Goal: Information Seeking & Learning: Learn about a topic

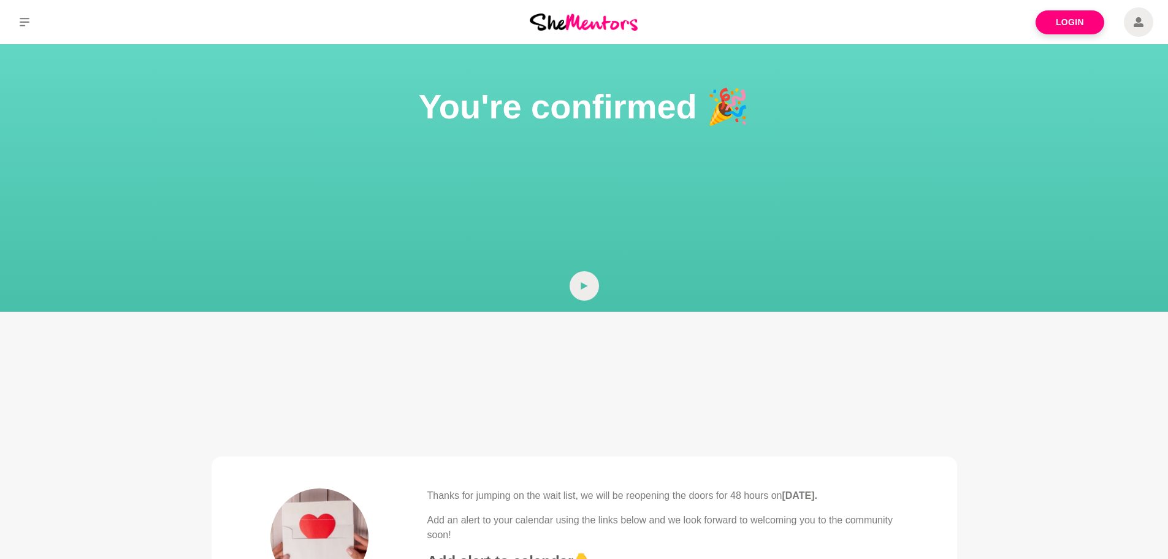
click at [567, 27] on img at bounding box center [584, 21] width 108 height 17
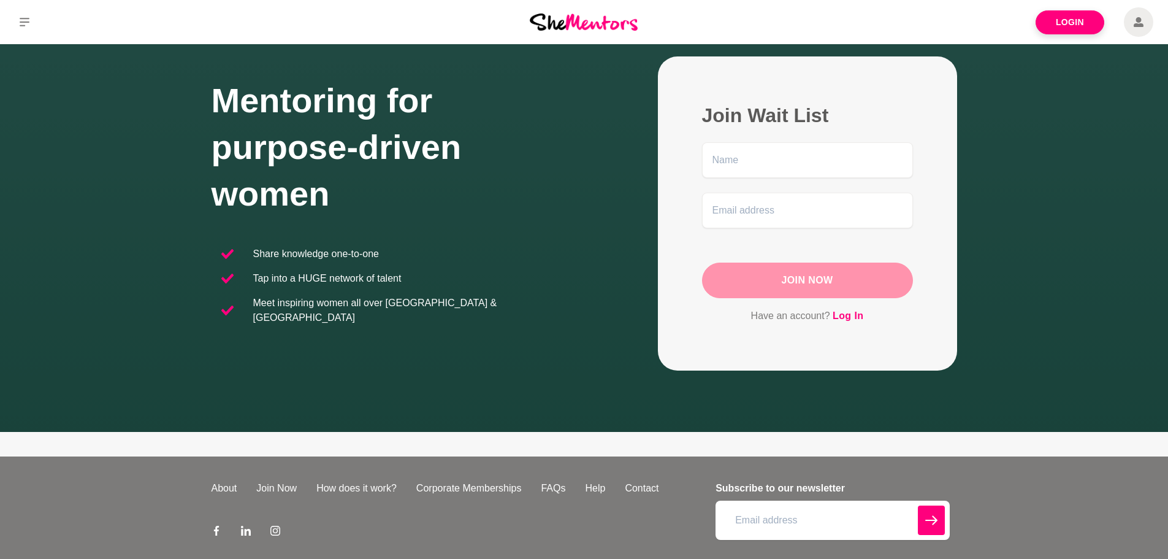
scroll to position [116, 0]
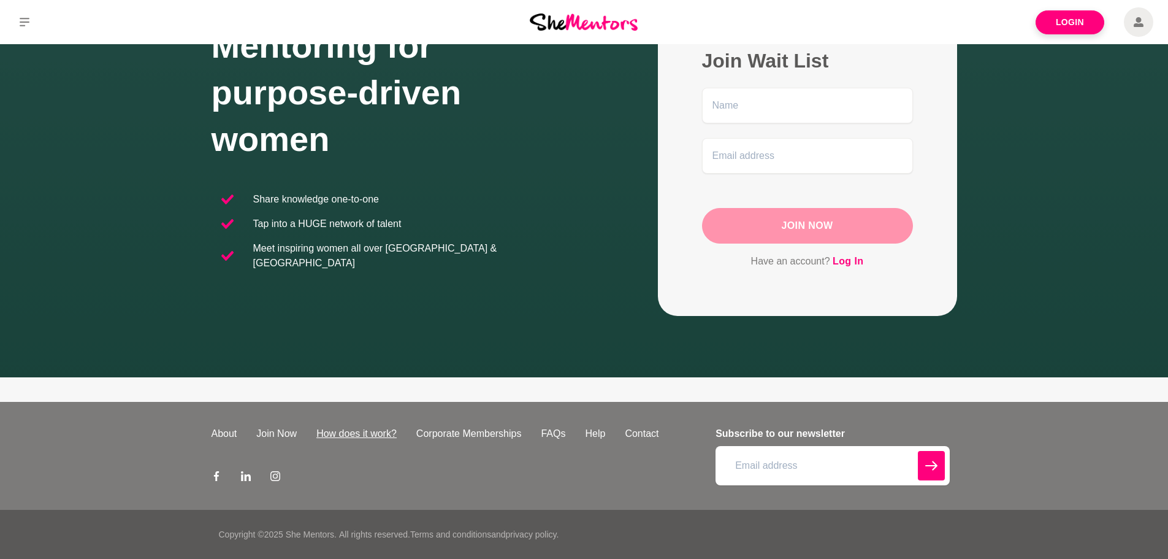
click at [340, 437] on link "How does it work?" at bounding box center [357, 433] width 100 height 15
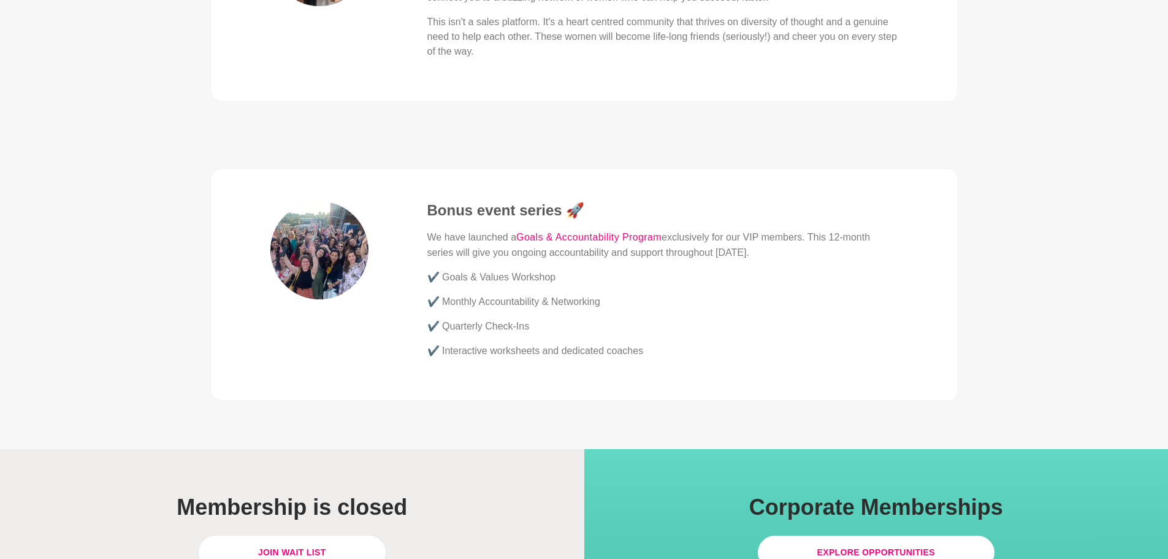
scroll to position [3372, 0]
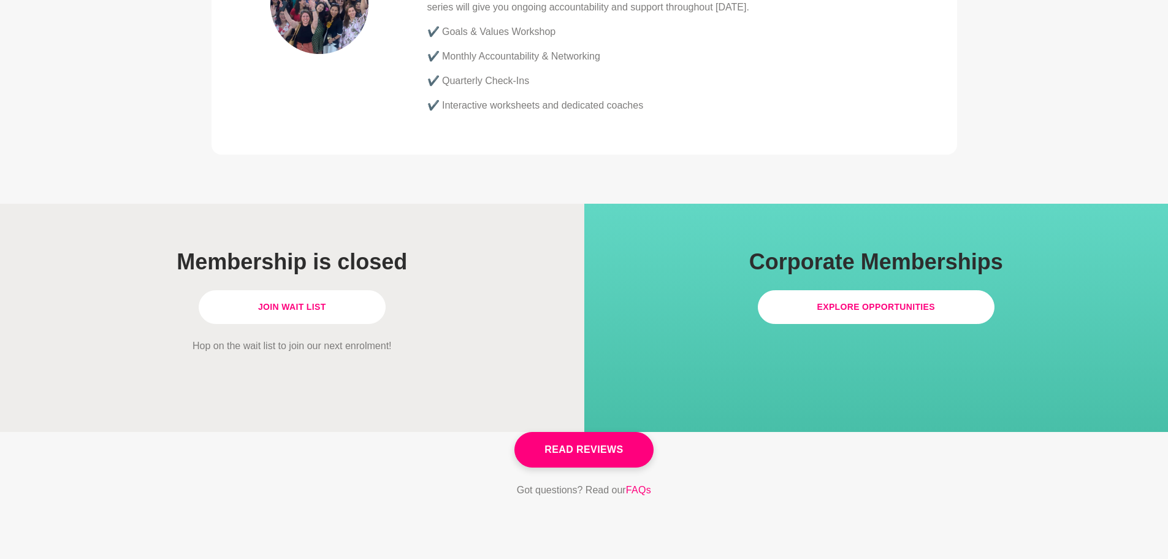
click at [845, 290] on link "Explore Opportunities" at bounding box center [876, 307] width 237 height 34
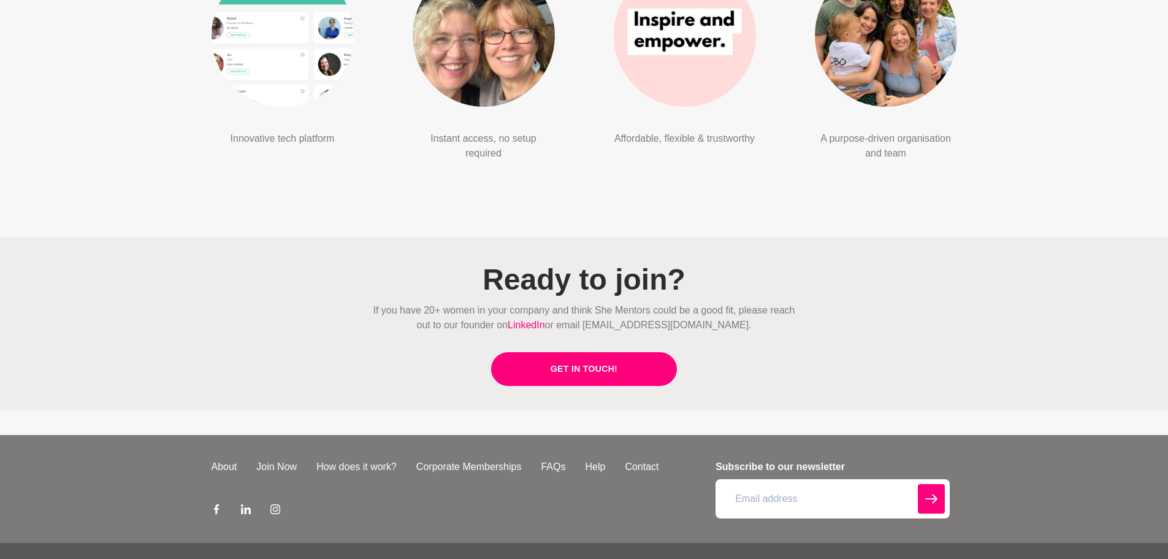
scroll to position [3049, 0]
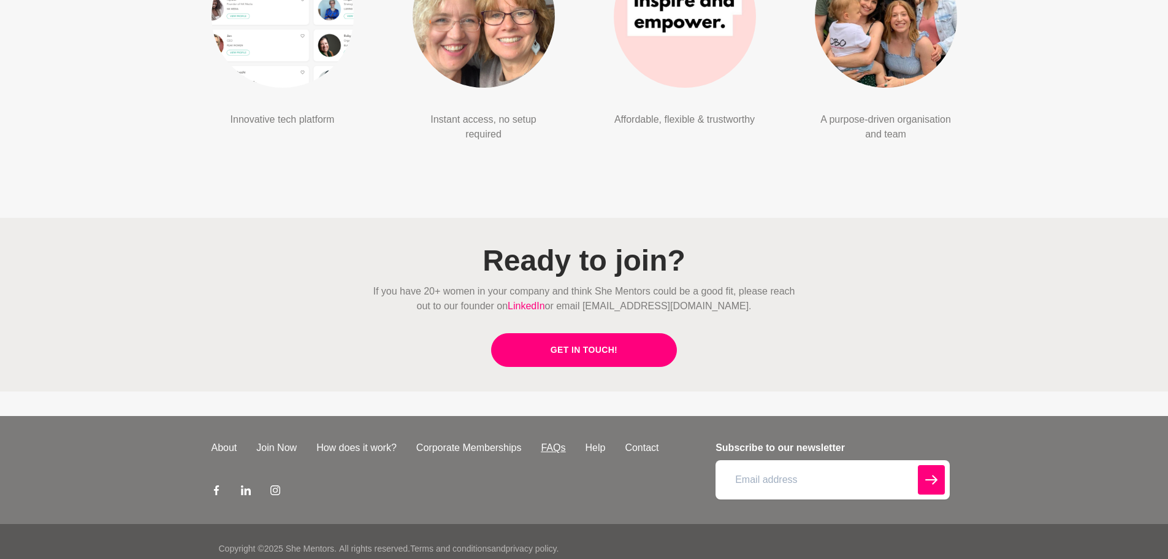
click at [562, 440] on link "FAQs" at bounding box center [553, 447] width 44 height 15
click at [281, 440] on link "Join Now" at bounding box center [276, 447] width 60 height 15
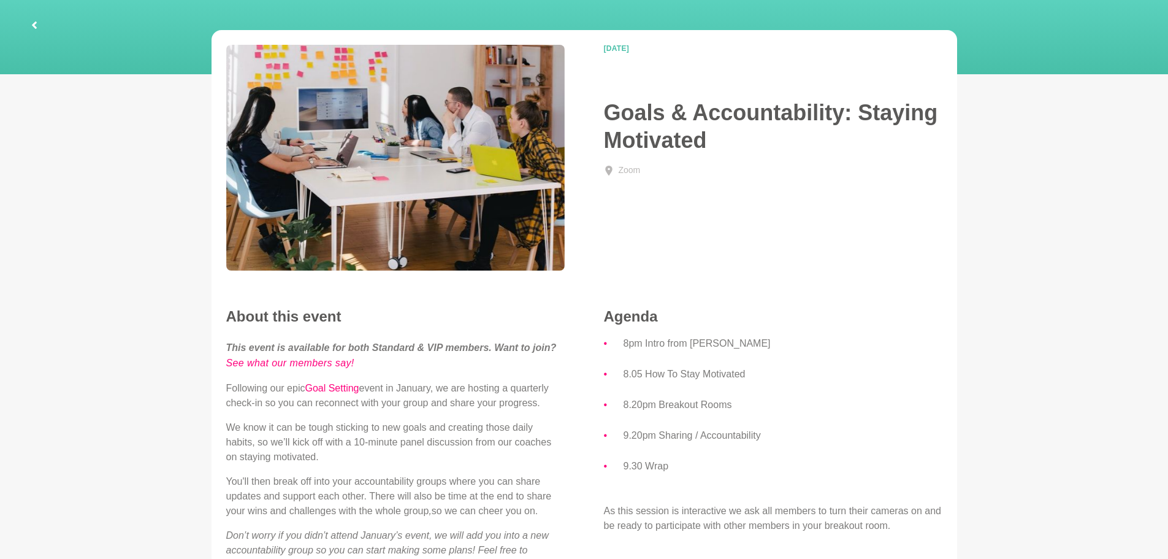
scroll to position [61, 0]
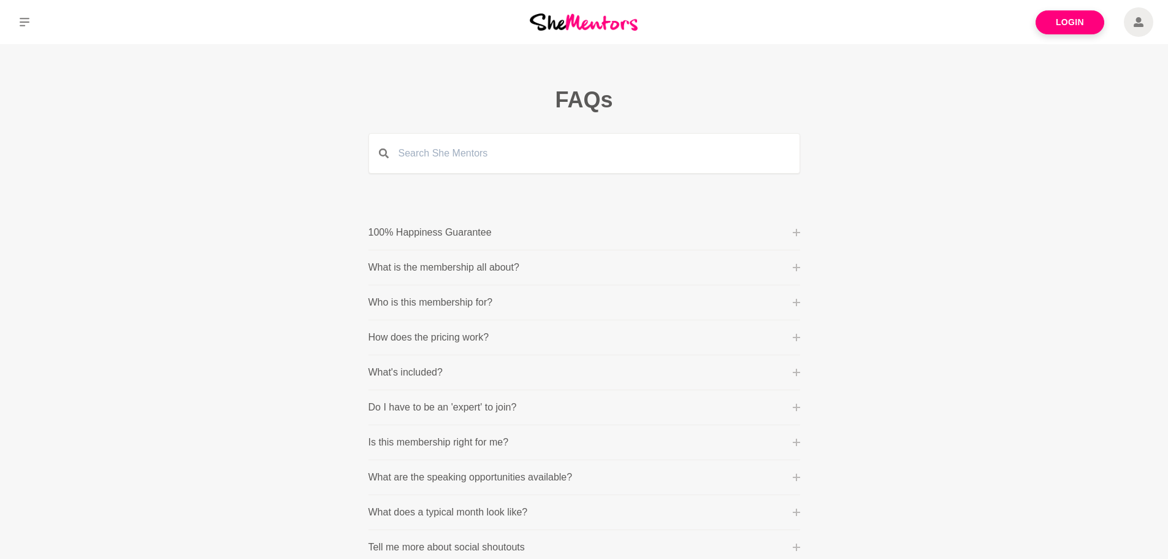
click at [426, 233] on p "100% Happiness Guarantee" at bounding box center [430, 232] width 123 height 15
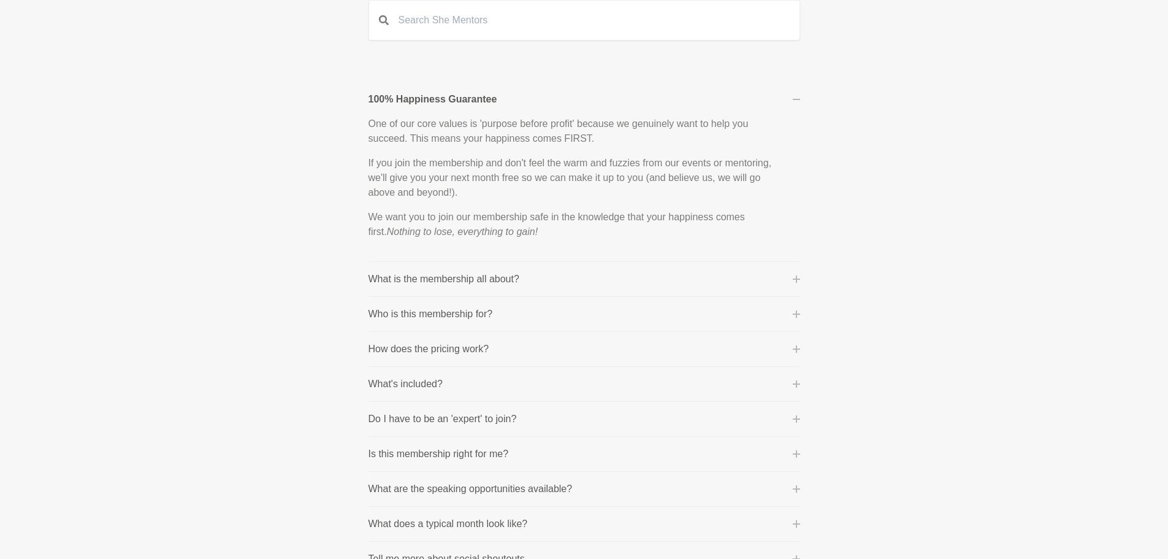
scroll to position [184, 0]
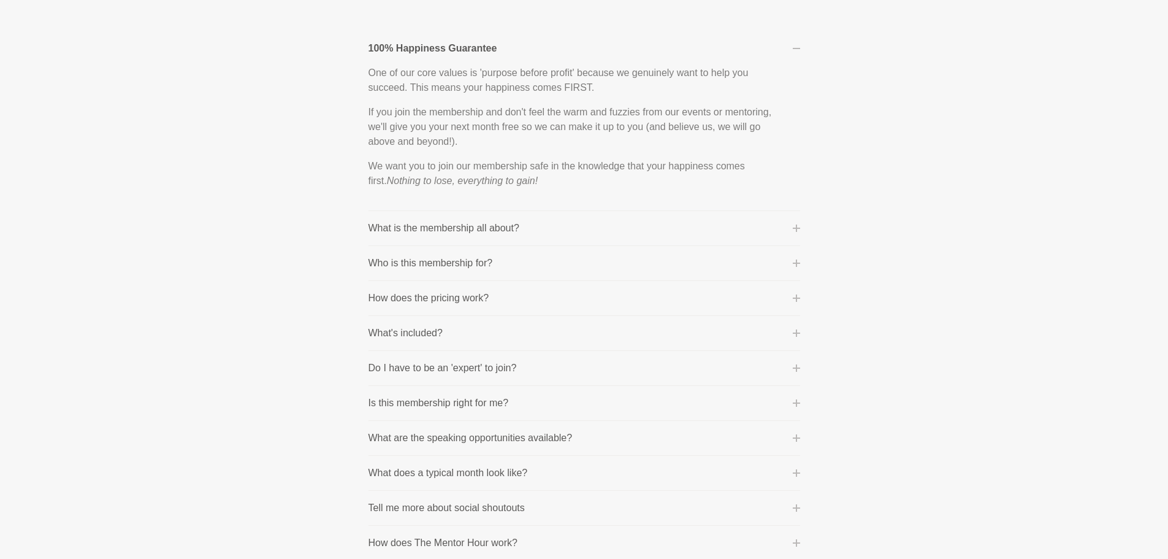
click at [437, 224] on p "What is the membership all about?" at bounding box center [444, 228] width 151 height 15
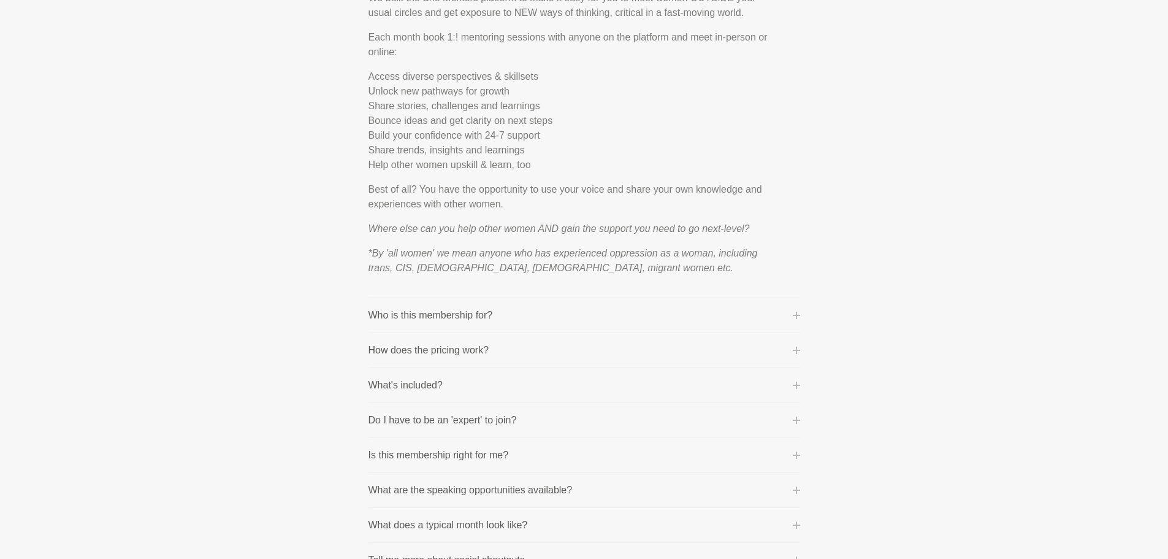
scroll to position [429, 0]
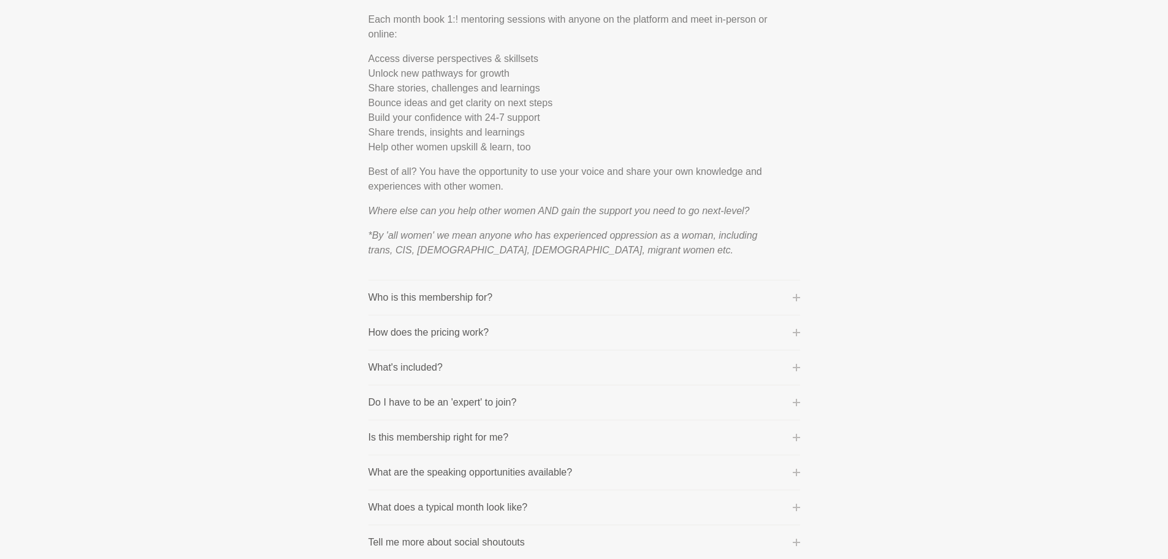
click at [464, 301] on p "Who is this membership for?" at bounding box center [431, 297] width 124 height 15
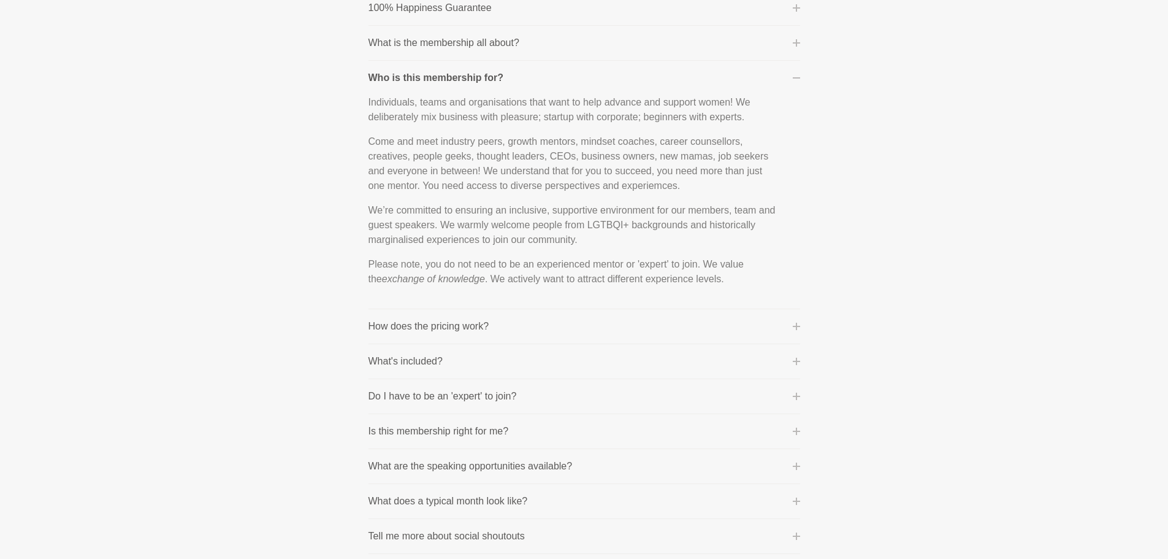
scroll to position [245, 0]
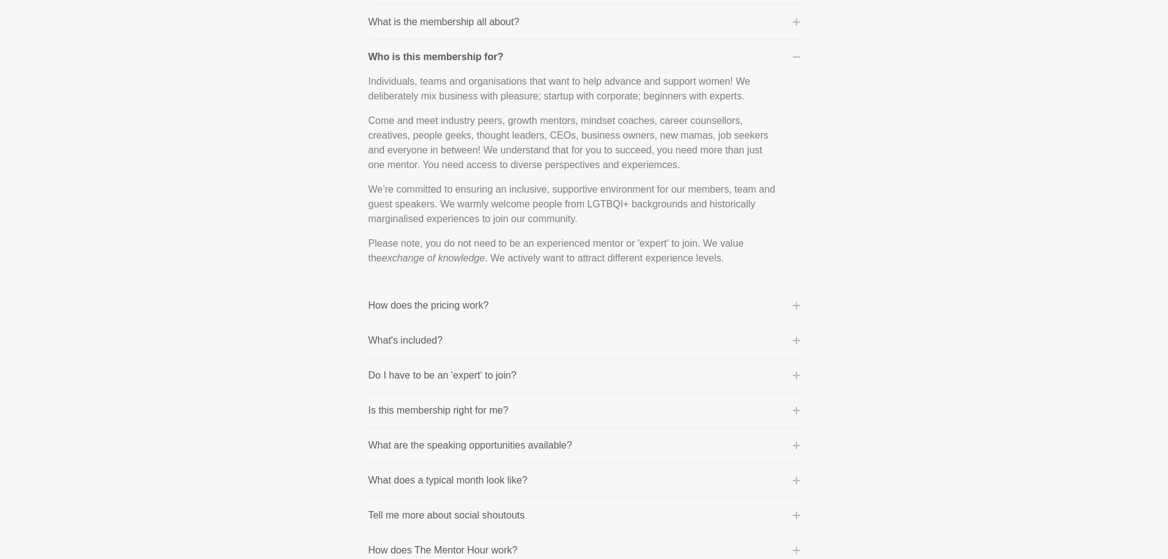
click at [433, 313] on li "How does the pricing work? Community Membership: This is billed on a month-to-m…" at bounding box center [585, 305] width 432 height 35
click at [433, 306] on p "How does the pricing work?" at bounding box center [429, 305] width 121 height 15
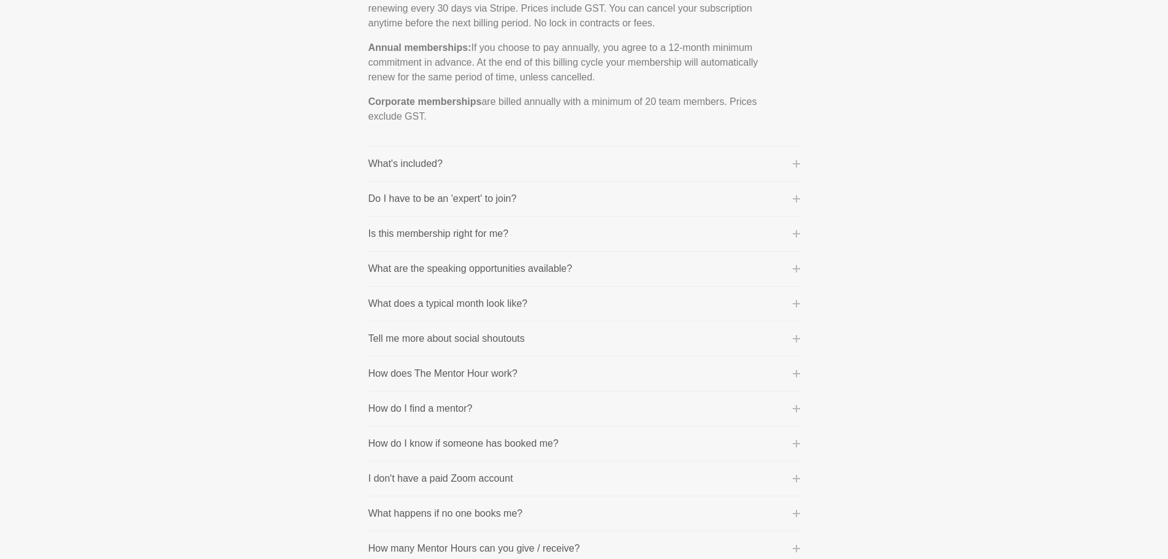
scroll to position [429, 0]
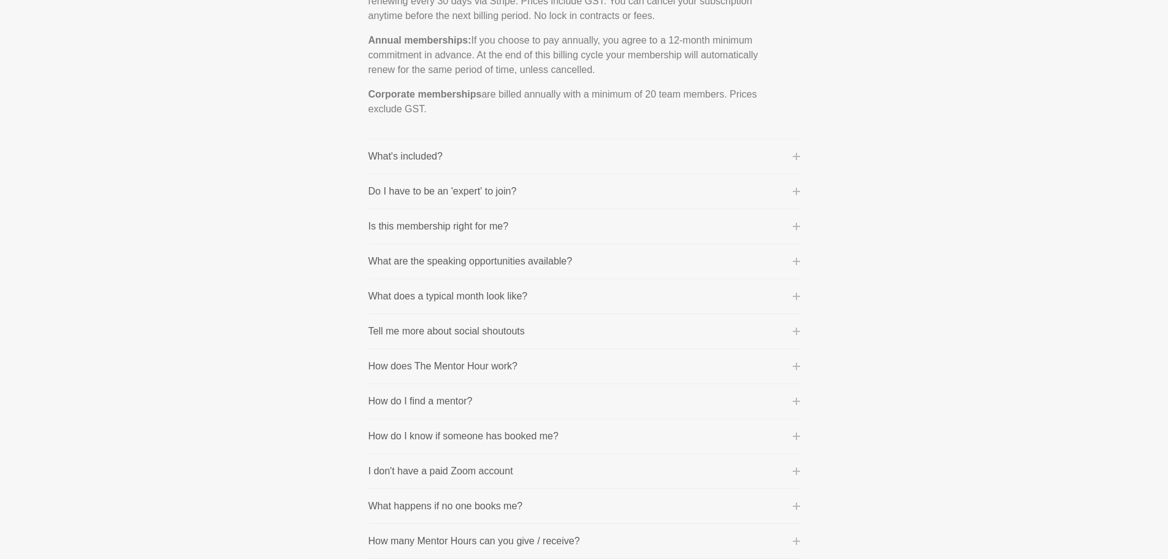
click at [405, 162] on p "What's included?" at bounding box center [406, 156] width 74 height 15
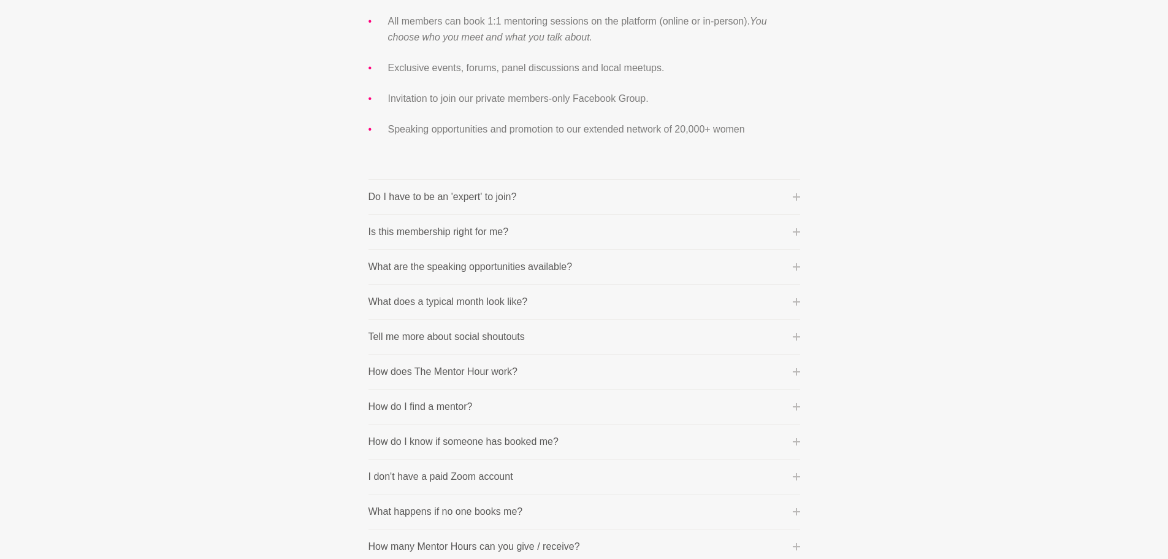
scroll to position [491, 0]
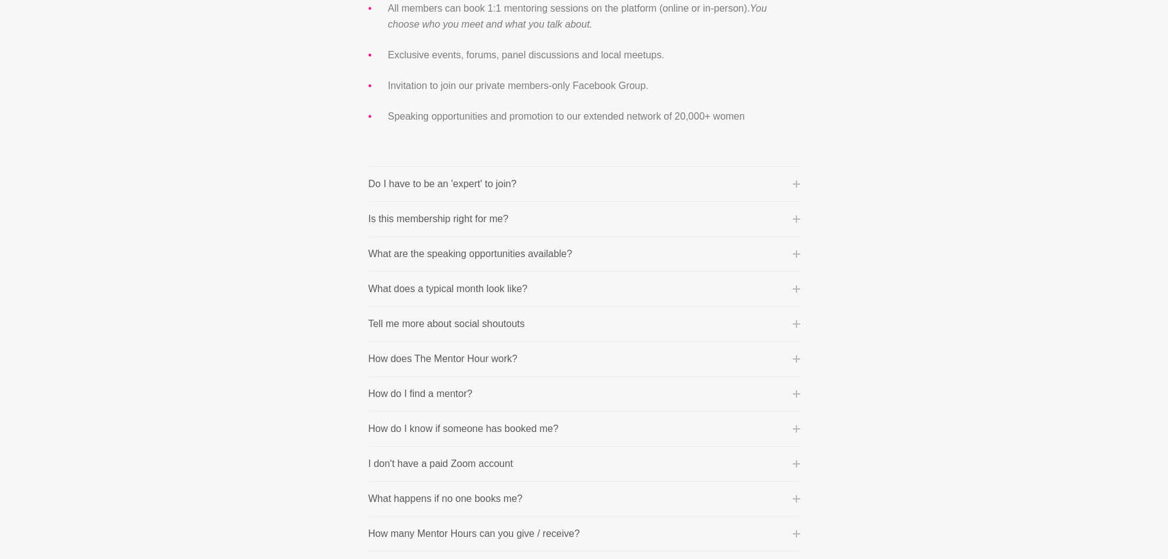
click at [468, 183] on p "Do I have to be an 'expert' to join?" at bounding box center [443, 184] width 148 height 15
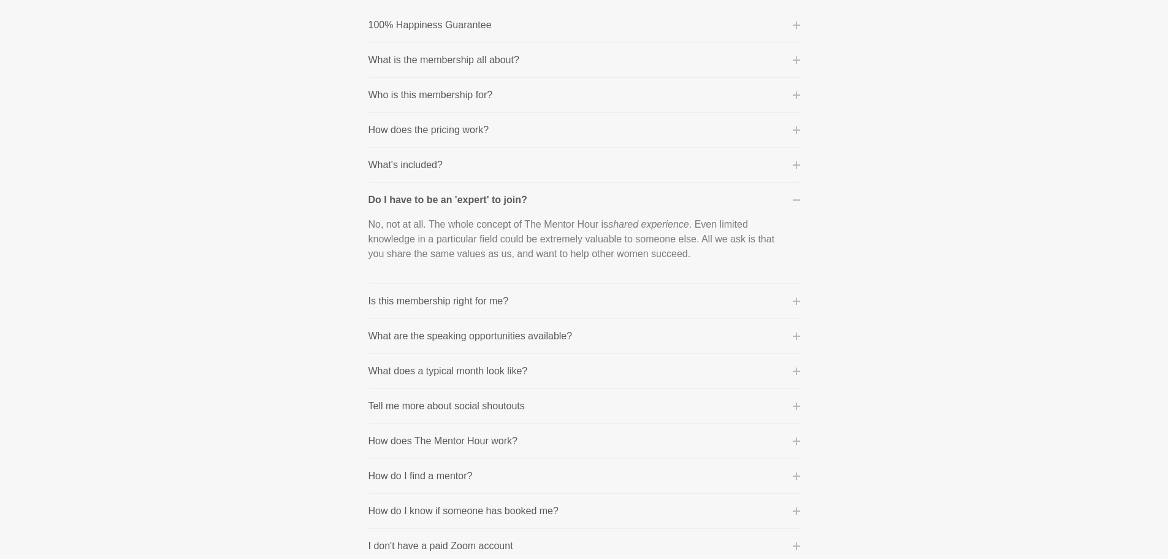
scroll to position [184, 0]
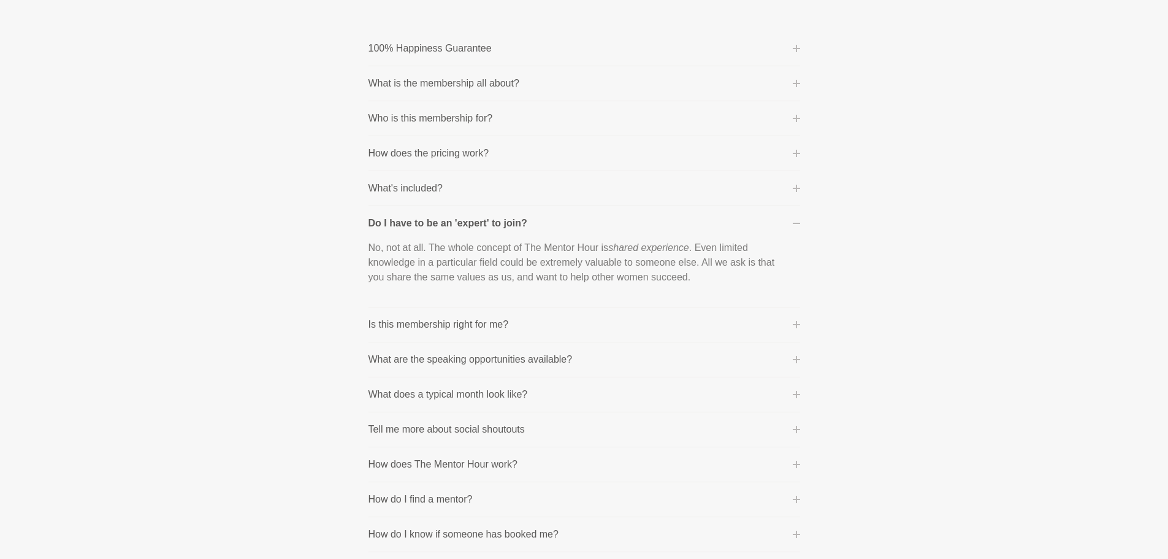
click at [419, 321] on p "Is this membership right for me?" at bounding box center [439, 324] width 140 height 15
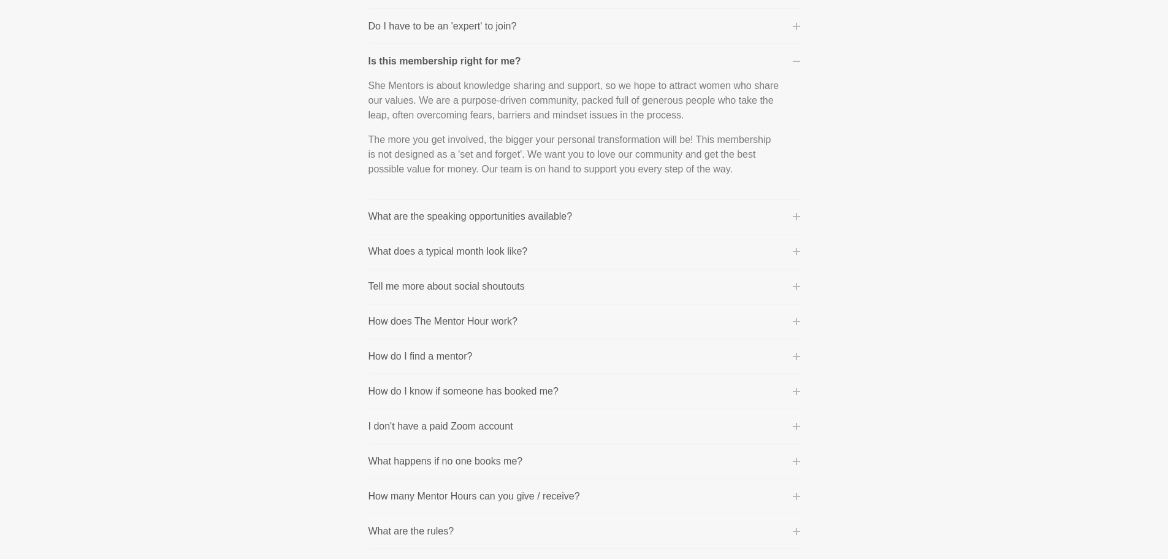
scroll to position [429, 0]
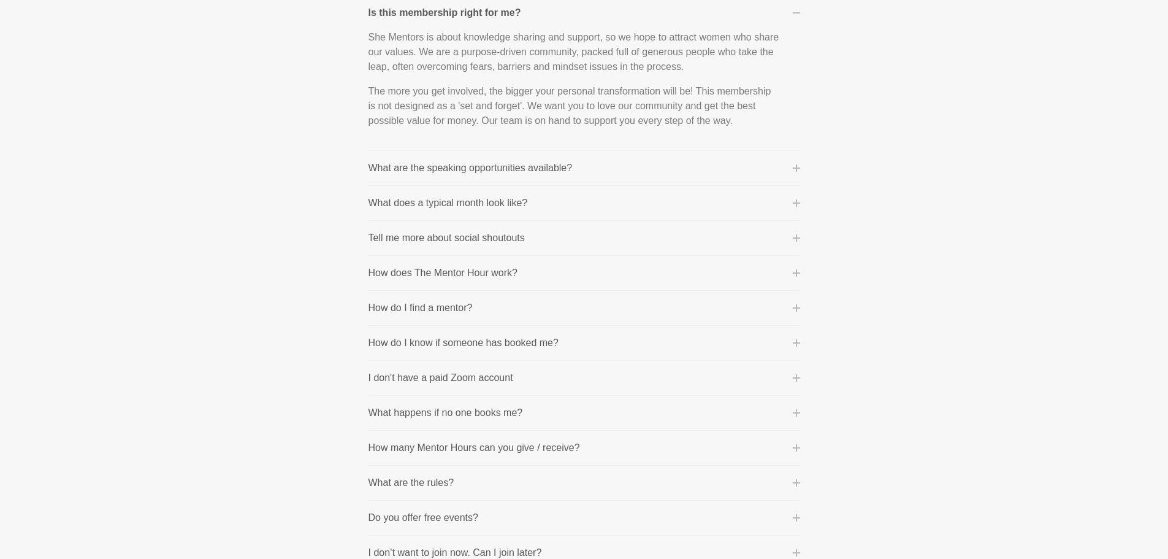
click at [406, 160] on li "What are the speaking opportunities available? We often source speakers from ou…" at bounding box center [585, 168] width 432 height 35
click at [409, 165] on p "What are the speaking opportunities available?" at bounding box center [471, 168] width 204 height 15
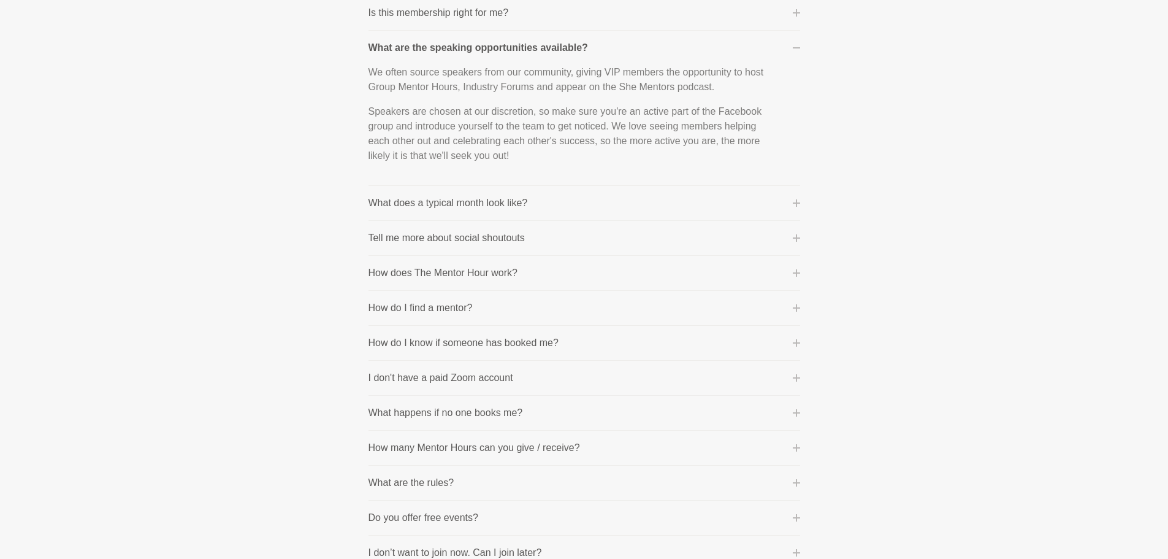
click at [418, 201] on p "What does a typical month look like?" at bounding box center [448, 203] width 159 height 15
